Goal: Navigation & Orientation: Find specific page/section

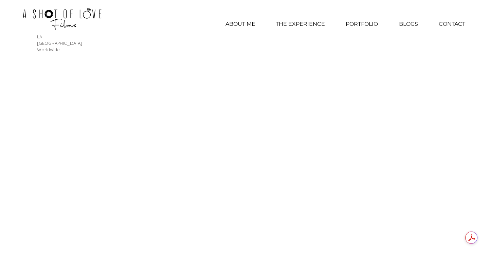
click at [362, 25] on p "PORTFOLIO" at bounding box center [362, 24] width 39 height 17
click at [364, 22] on p "PORTFOLIO" at bounding box center [362, 24] width 39 height 17
click at [361, 24] on p "PORTFOLIO" at bounding box center [362, 24] width 39 height 17
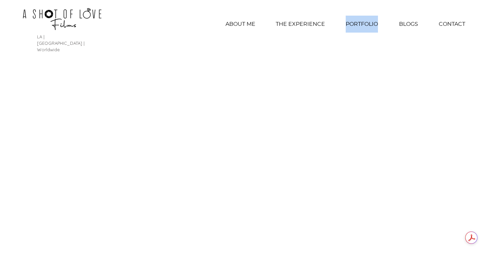
click at [361, 24] on p "PORTFOLIO" at bounding box center [362, 24] width 39 height 17
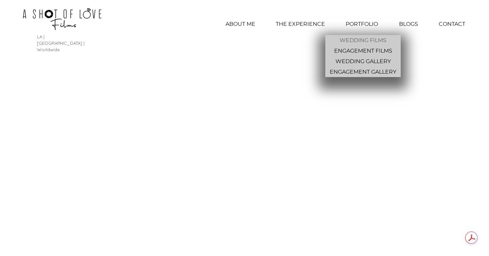
click at [372, 40] on p "WEDDING FILMS" at bounding box center [363, 40] width 52 height 11
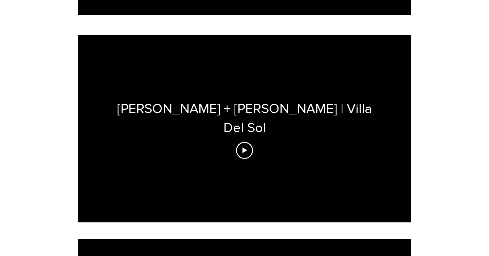
scroll to position [967, 0]
